Goal: Browse casually

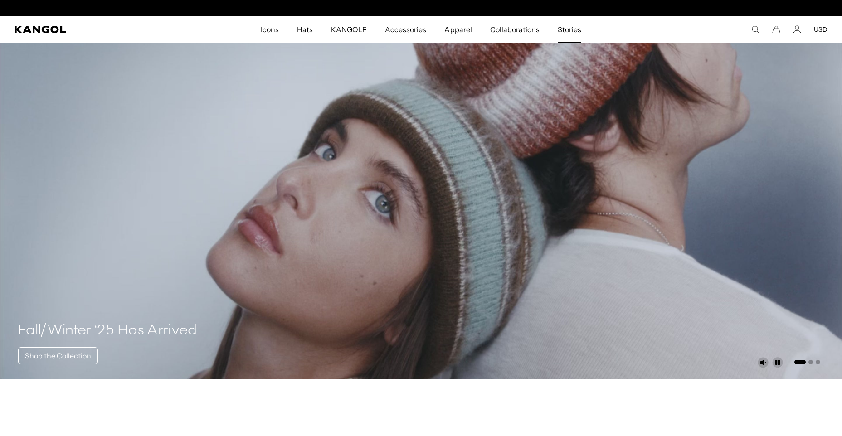
scroll to position [0, 187]
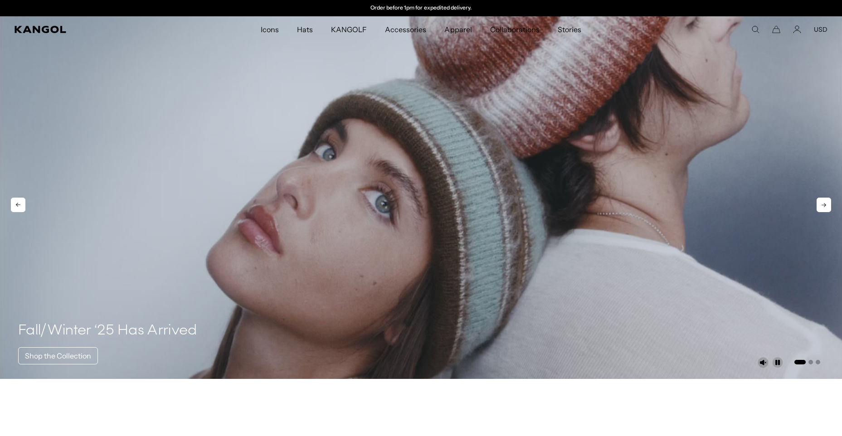
drag, startPoint x: 334, startPoint y: 129, endPoint x: 330, endPoint y: 158, distance: 29.3
click at [328, 241] on video "1 of 3" at bounding box center [421, 197] width 842 height 363
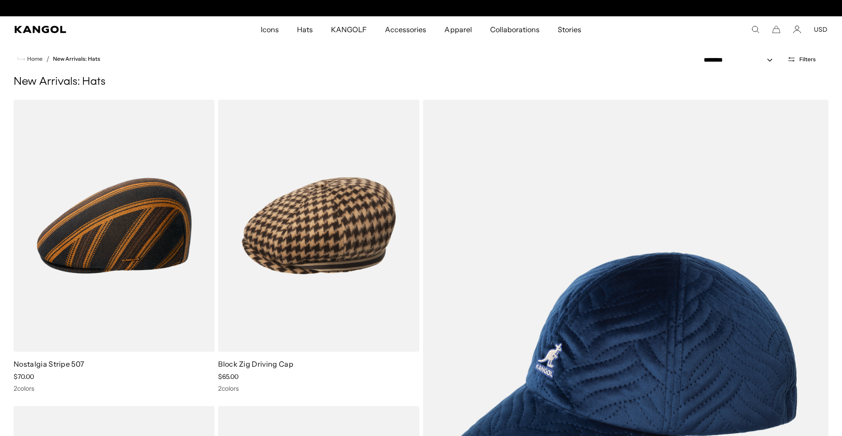
scroll to position [0, 187]
click at [52, 25] on comp-header "Icons Icons Buckets & Casuals Berets 504s & 507s" at bounding box center [421, 29] width 842 height 26
click at [49, 29] on icon "Kangol" at bounding box center [41, 29] width 52 height 7
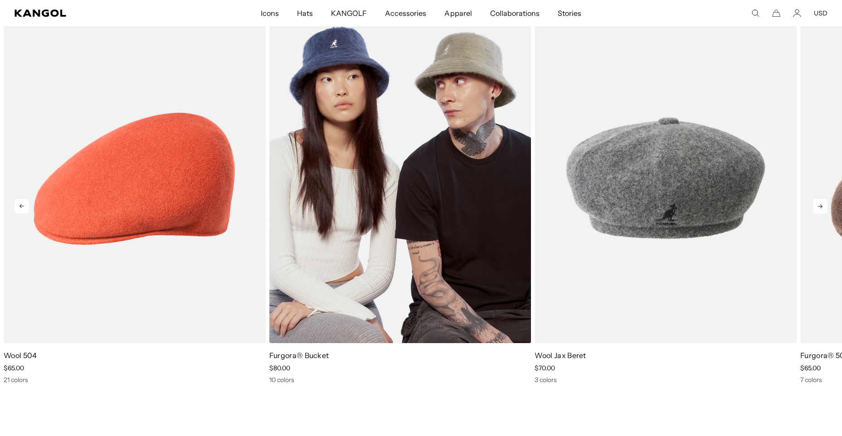
scroll to position [1769, 0]
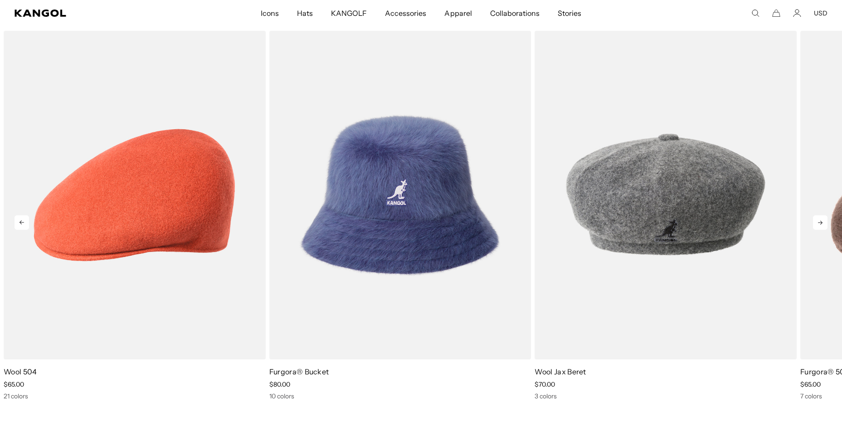
click at [821, 225] on icon at bounding box center [820, 222] width 15 height 15
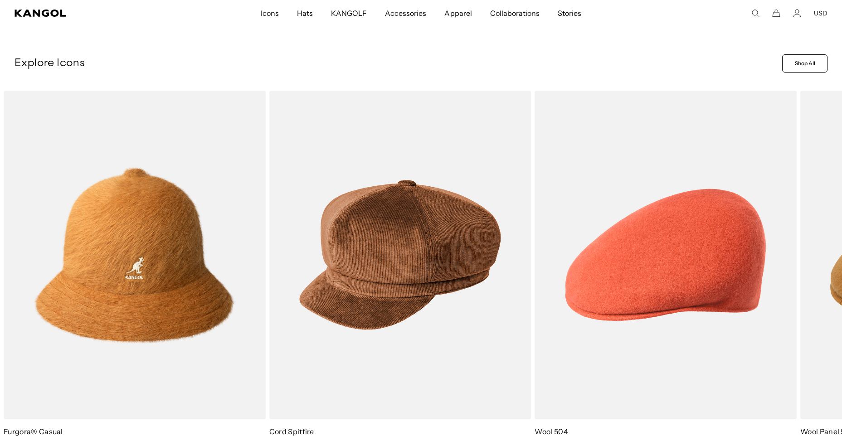
scroll to position [0, 187]
